Goal: Task Accomplishment & Management: Use online tool/utility

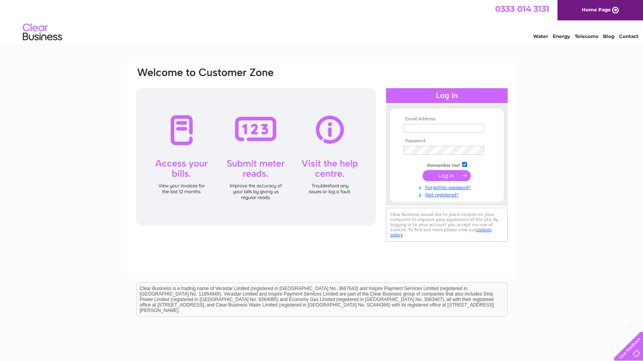
click at [422, 134] on td at bounding box center [446, 128] width 91 height 13
click at [419, 126] on input "text" at bounding box center [443, 128] width 81 height 9
type input "kimberley_leanne@hotmail.co.uk"
click at [448, 175] on input "submit" at bounding box center [446, 176] width 48 height 11
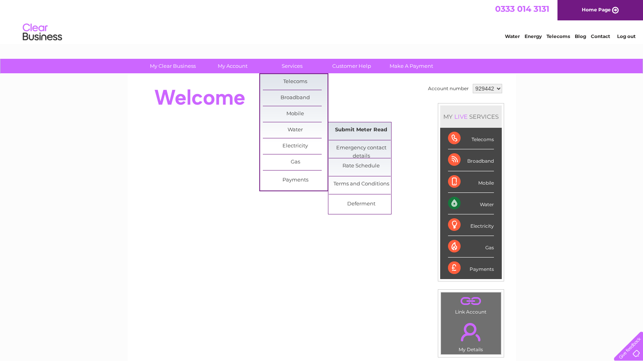
click at [354, 129] on link "Submit Meter Read" at bounding box center [361, 130] width 65 height 16
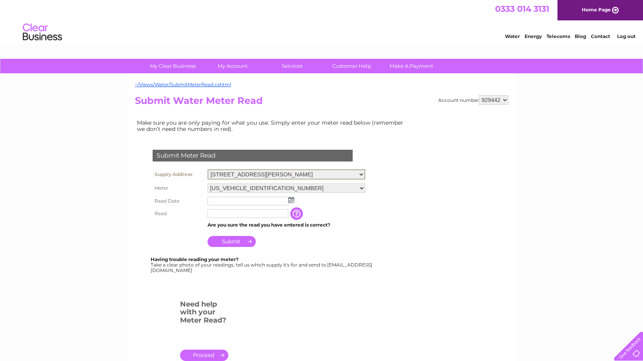
click at [207, 169] on select "8B, Berry Street, Aberdeen, AB25 1DL" at bounding box center [286, 174] width 158 height 10
click at [345, 175] on select "8B, Berry Street, Aberdeen, AB25 1DL" at bounding box center [286, 174] width 158 height 10
click at [207, 183] on select "06ELSTER15T010718" at bounding box center [286, 188] width 158 height 10
click at [285, 189] on select "06ELSTER15T010718" at bounding box center [286, 188] width 158 height 10
click at [479, 95] on select "929442 930529" at bounding box center [493, 99] width 29 height 9
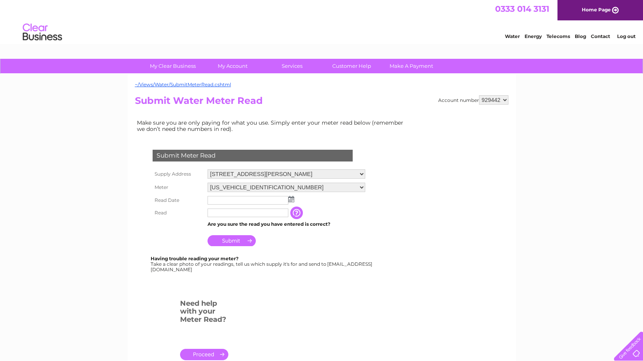
select select "930529"
click option "930529" at bounding box center [0, 0] width 0 height 0
click at [229, 199] on input "text" at bounding box center [247, 200] width 81 height 9
click at [289, 199] on img at bounding box center [291, 199] width 6 height 6
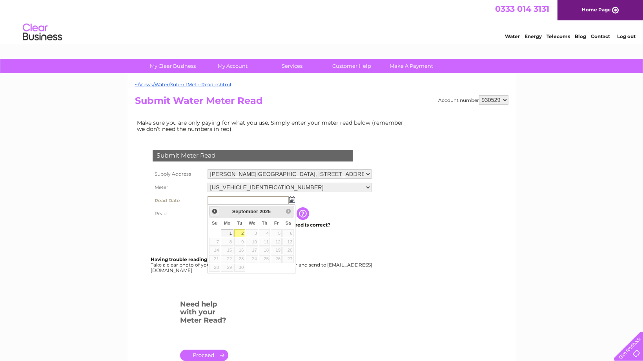
click at [215, 211] on span "Prev" at bounding box center [214, 211] width 6 height 6
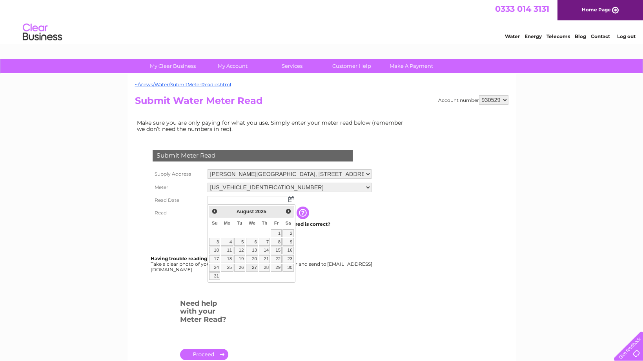
click at [255, 266] on link "27" at bounding box center [252, 268] width 13 height 8
type input "[DATE]"
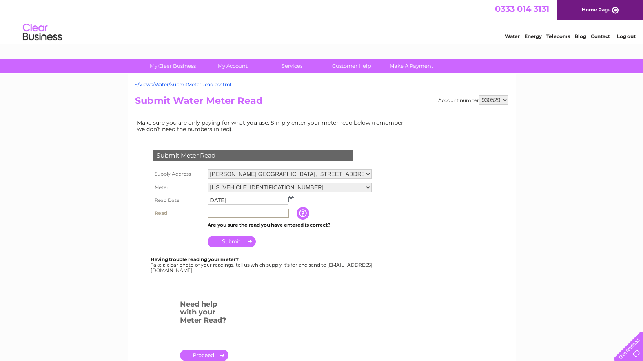
click at [219, 214] on input "text" at bounding box center [248, 213] width 82 height 9
type input "00437"
click at [217, 242] on input "Submit" at bounding box center [231, 241] width 48 height 11
